Goal: Task Accomplishment & Management: Manage account settings

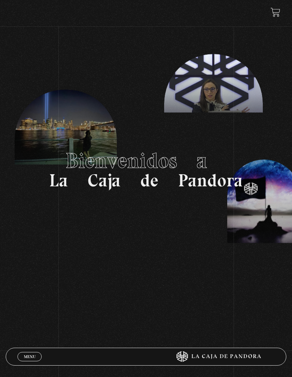
click at [21, 353] on link "Menu Cerrar" at bounding box center [29, 356] width 24 height 9
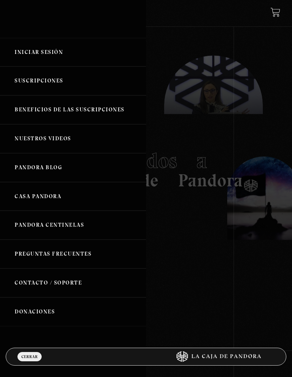
click at [42, 52] on link "Iniciar Sesión" at bounding box center [73, 52] width 146 height 29
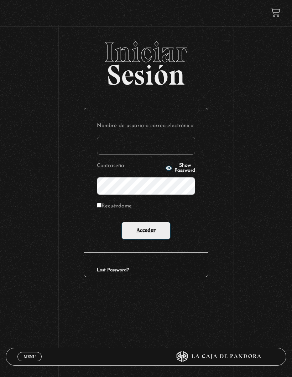
type input "aor2382@gmail.com"
click at [159, 239] on input "Acceder" at bounding box center [146, 230] width 49 height 18
